Goal: Task Accomplishment & Management: Use online tool/utility

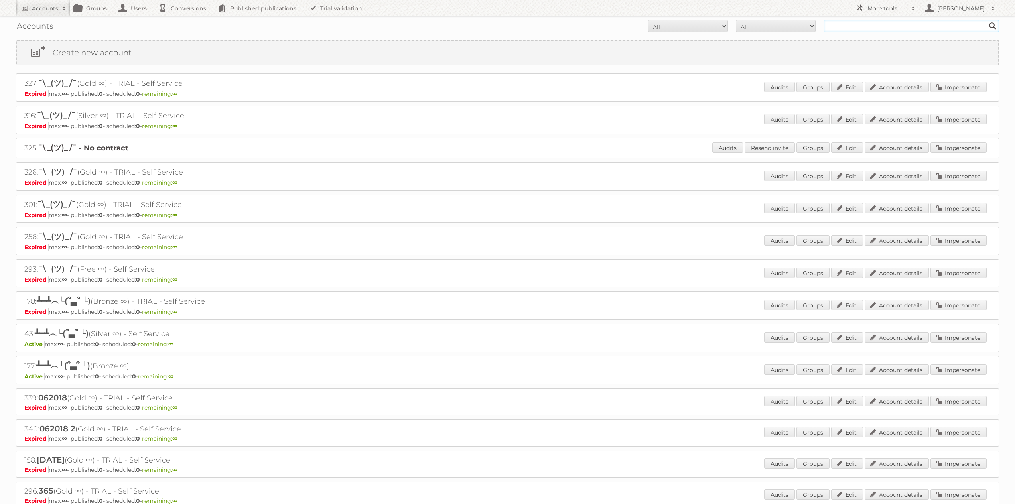
click at [893, 29] on input "text" at bounding box center [911, 26] width 175 height 12
type input "Tust"
click at [987, 20] on input "Search" at bounding box center [993, 26] width 12 height 12
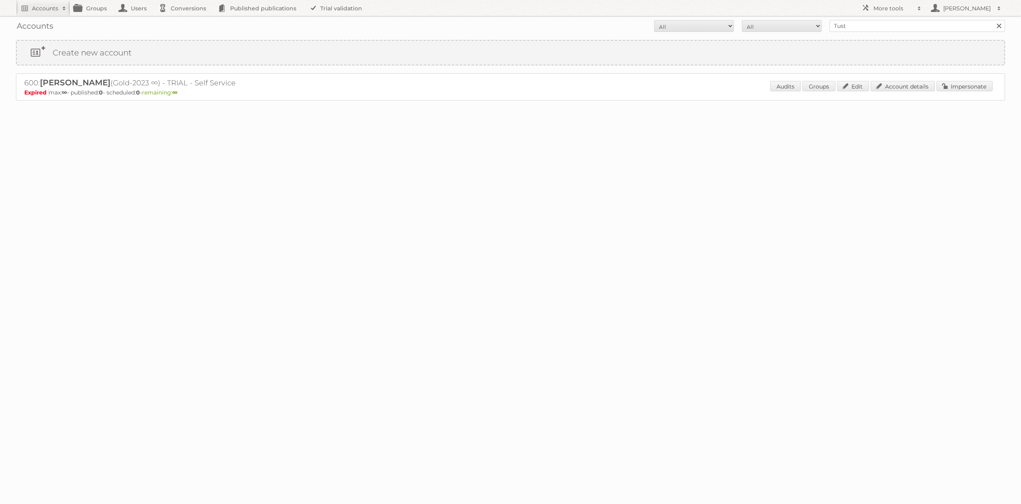
click at [670, 88] on div "600: Marcelo Tust (Gold-2023 ∞) - TRIAL - Self Service Expired max: ∞ - publish…" at bounding box center [510, 86] width 989 height 27
click at [973, 90] on link "Impersonate" at bounding box center [964, 86] width 56 height 10
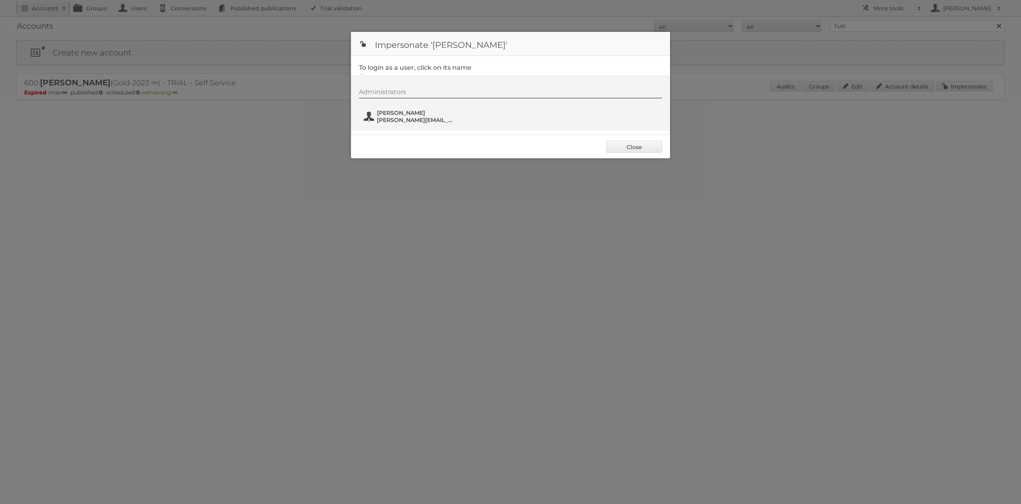
click at [385, 113] on span "[PERSON_NAME]" at bounding box center [415, 112] width 77 height 7
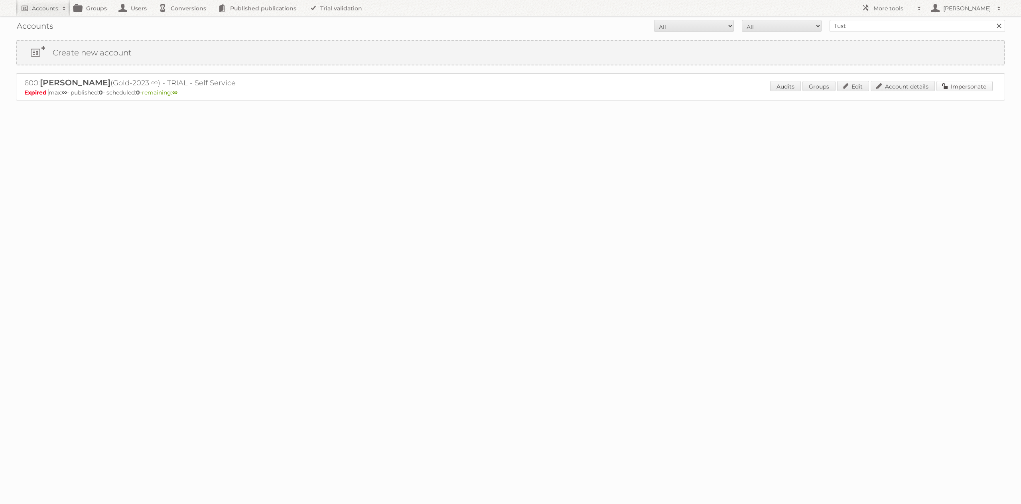
click at [950, 85] on link "Impersonate" at bounding box center [964, 86] width 56 height 10
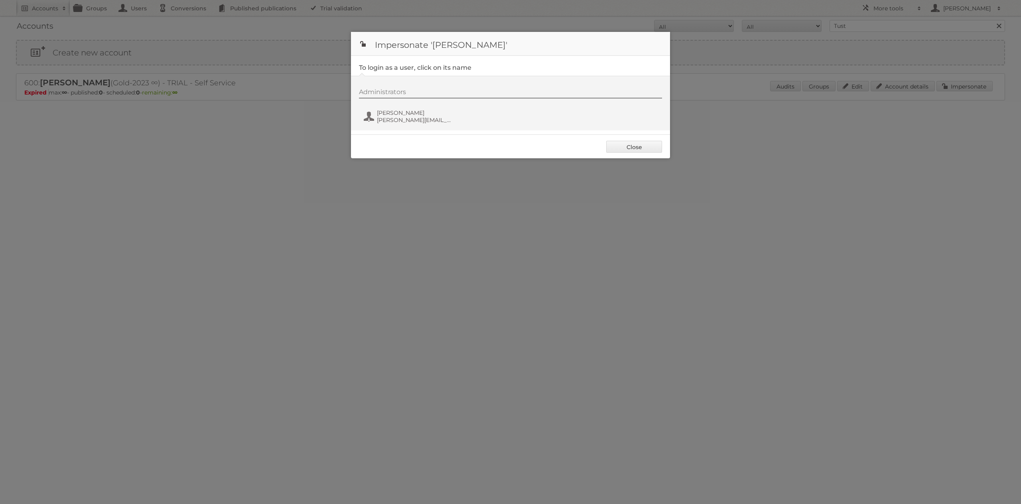
click at [487, 104] on div "Administrators Marcelo Tust m.tust@publitas.com" at bounding box center [514, 107] width 311 height 38
click at [478, 112] on div "Administrators Marcelo Tust m.tust@publitas.com" at bounding box center [514, 107] width 311 height 38
click at [413, 119] on span "m.tust@publitas.com" at bounding box center [415, 119] width 77 height 7
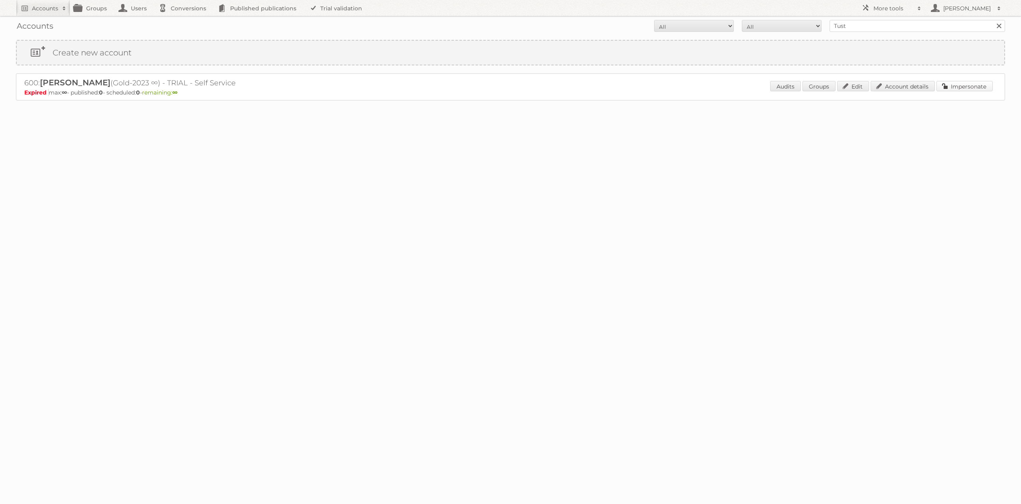
click at [960, 90] on link "Impersonate" at bounding box center [964, 86] width 56 height 10
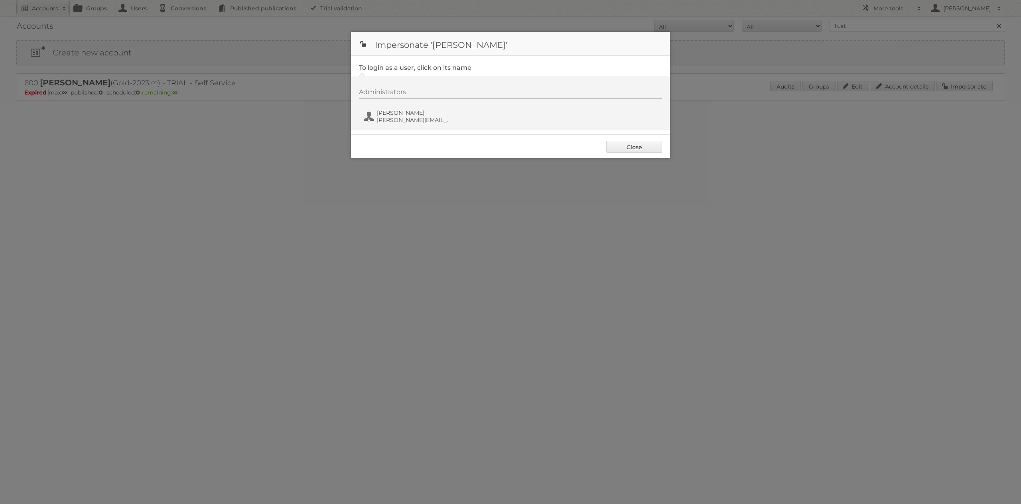
click at [527, 119] on div "Administrators Marcelo Tust m.tust@publitas.com" at bounding box center [514, 107] width 311 height 38
click at [417, 113] on span "[PERSON_NAME]" at bounding box center [415, 112] width 77 height 7
